Goal: Task Accomplishment & Management: Complete application form

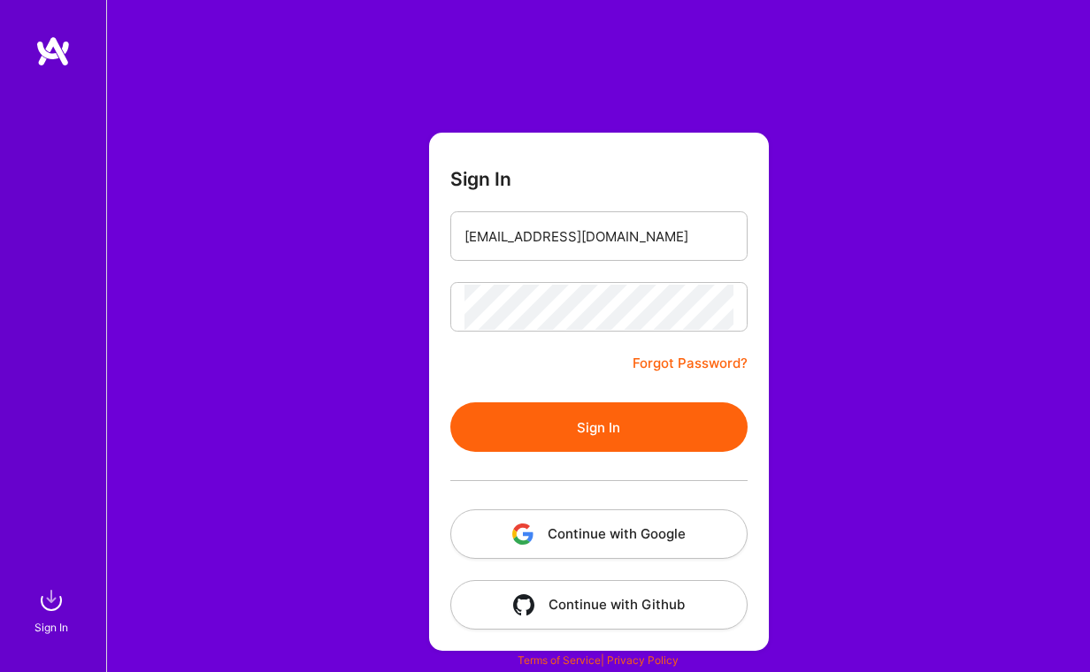
click at [563, 428] on button "Sign In" at bounding box center [598, 427] width 297 height 50
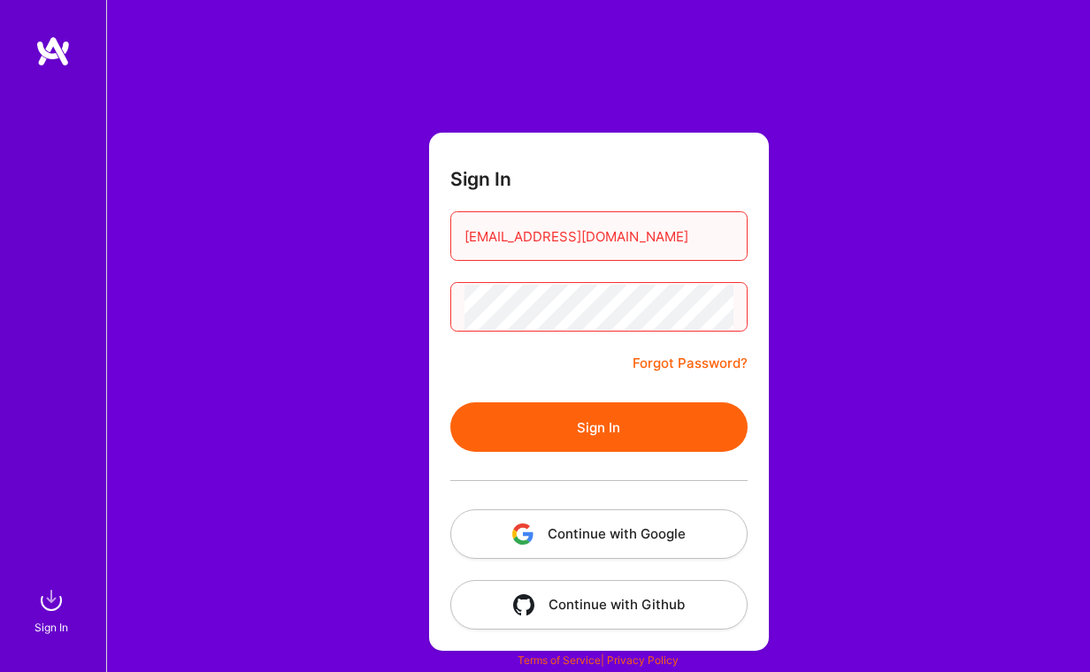
click at [485, 42] on div "Sign In [EMAIL_ADDRESS][DOMAIN_NAME] Forgot Password? Sign In Continue with Goo…" at bounding box center [597, 336] width 983 height 672
click at [653, 428] on button "Sign In" at bounding box center [598, 427] width 297 height 50
click at [654, 428] on button "Sign In" at bounding box center [598, 427] width 297 height 50
click at [589, 437] on button "Sign In" at bounding box center [598, 427] width 297 height 50
click at [622, 434] on button "Sign In" at bounding box center [598, 427] width 297 height 50
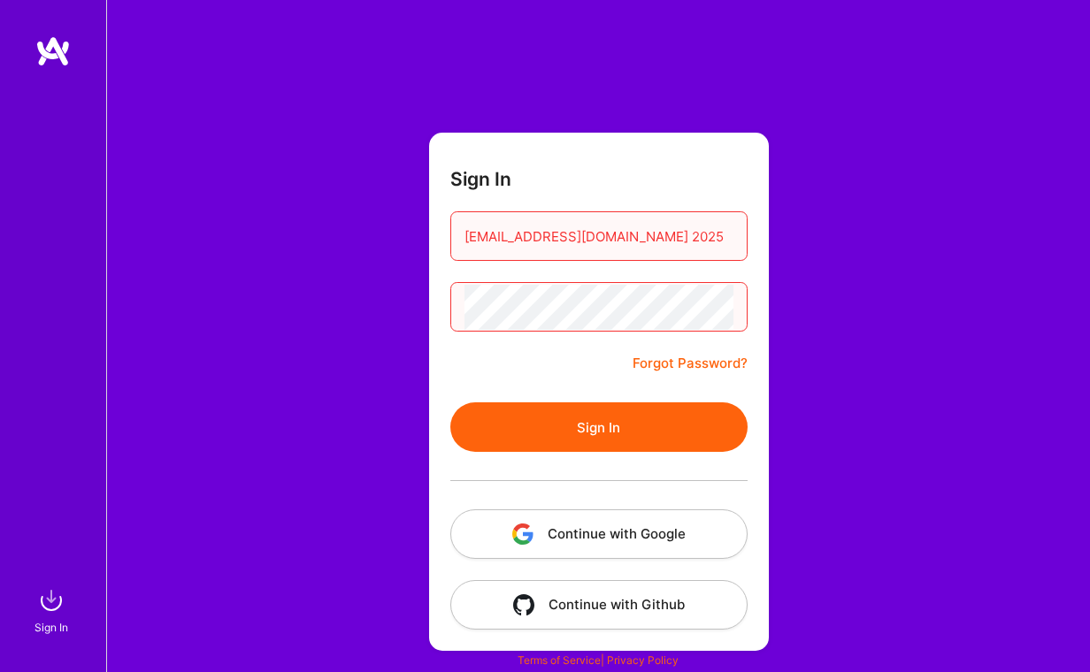
click at [616, 421] on button "Sign In" at bounding box center [598, 427] width 297 height 50
drag, startPoint x: 660, startPoint y: 241, endPoint x: 607, endPoint y: 241, distance: 53.1
click at [607, 241] on input "[EMAIL_ADDRESS][DOMAIN_NAME] 2025" at bounding box center [598, 236] width 269 height 45
type input "[EMAIL_ADDRESS][DOMAIN_NAME]"
click at [868, 285] on div "Sign In [EMAIL_ADDRESS][DOMAIN_NAME] Forgot Password? Sign In Continue with Goo…" at bounding box center [597, 336] width 983 height 672
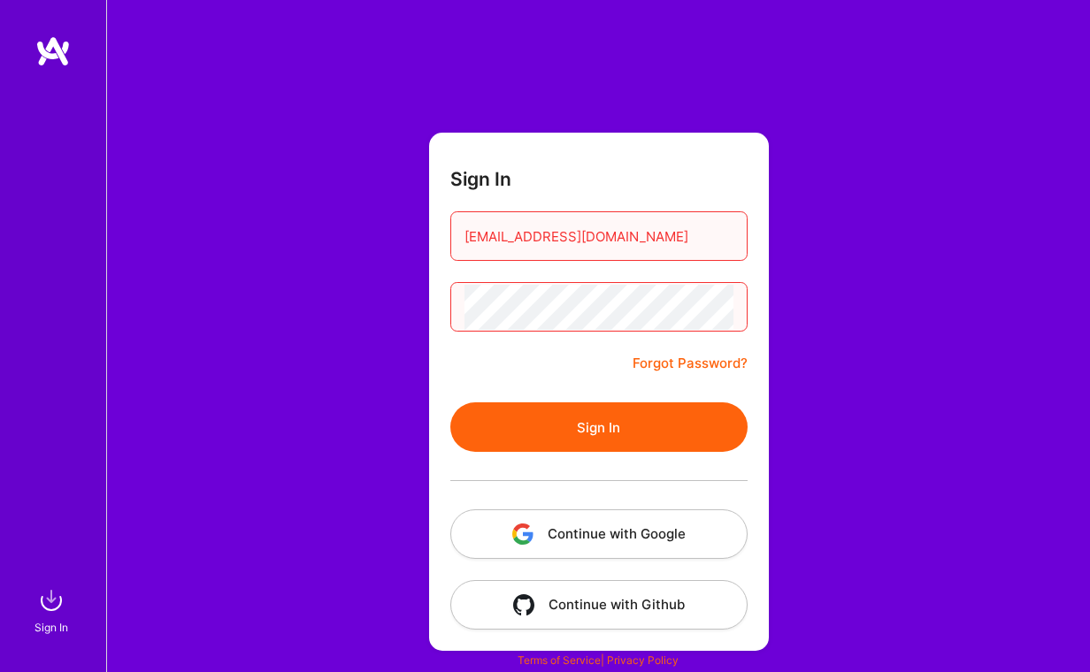
click at [646, 426] on button "Sign In" at bounding box center [598, 427] width 297 height 50
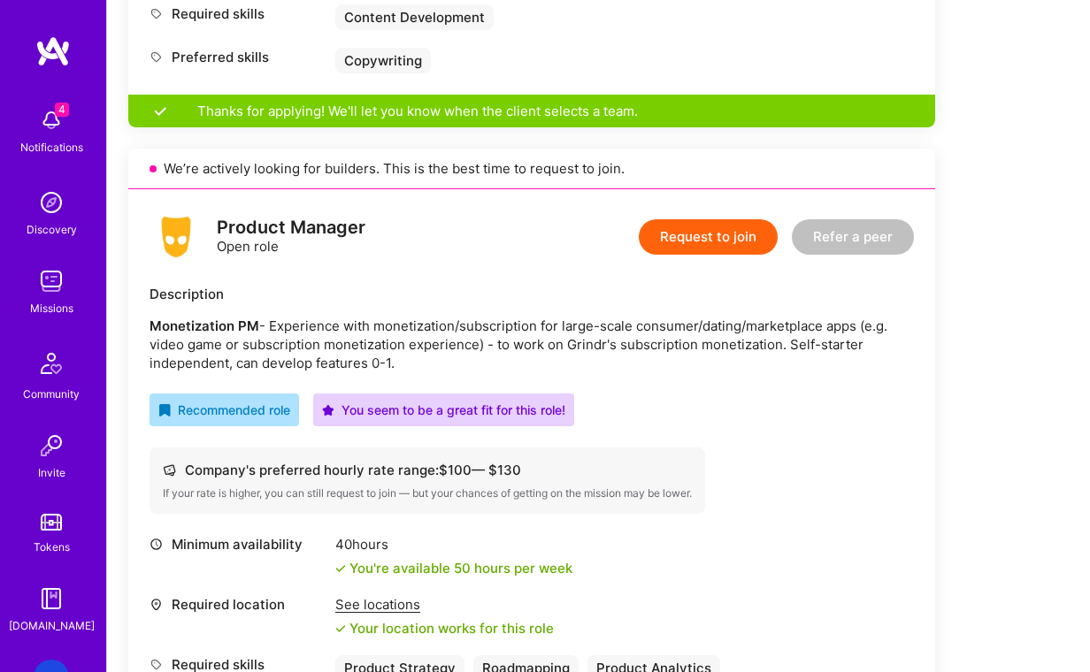
scroll to position [937, 0]
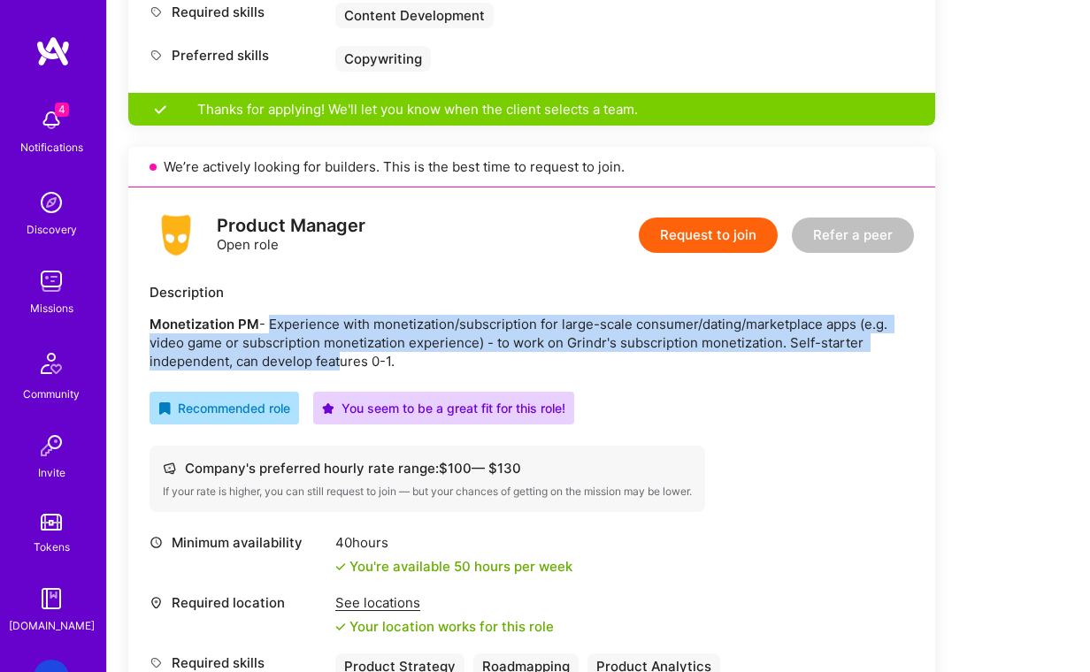
drag, startPoint x: 320, startPoint y: 354, endPoint x: 268, endPoint y: 328, distance: 58.1
click at [268, 328] on p "Monetization PM - Experience with monetization/subscription for large-scale con…" at bounding box center [531, 343] width 764 height 56
click at [275, 329] on p "Monetization PM - Experience with monetization/subscription for large-scale con…" at bounding box center [531, 343] width 764 height 56
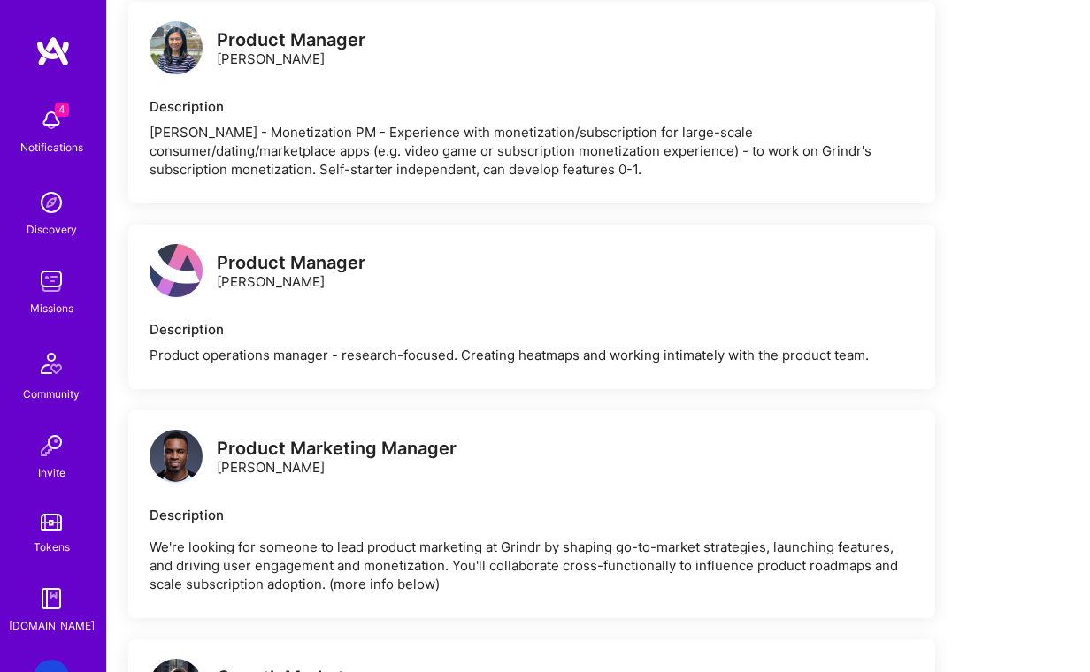
scroll to position [2484, 0]
